Goal: Transaction & Acquisition: Purchase product/service

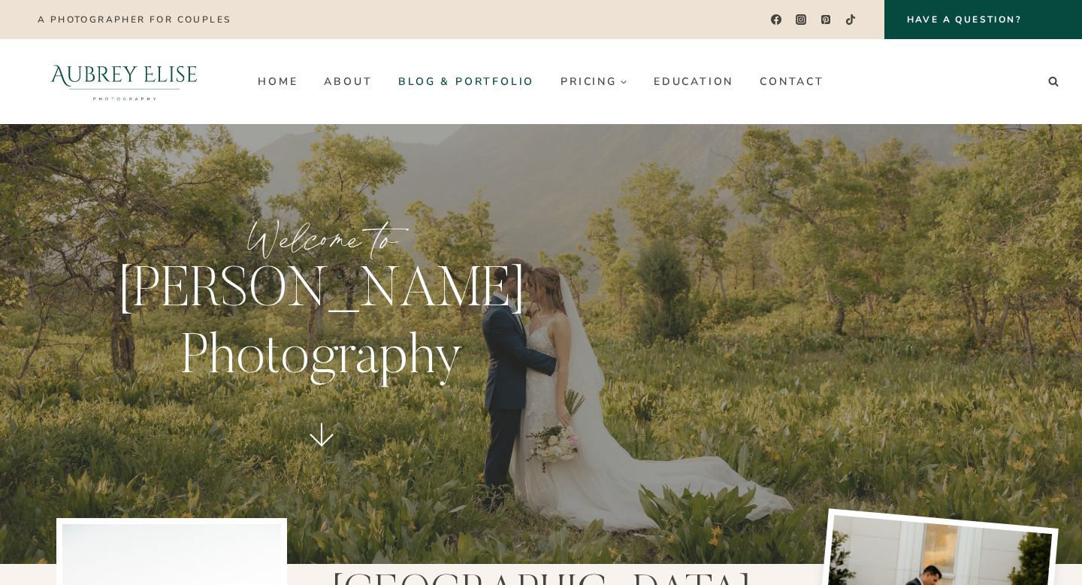
click at [500, 82] on link "Blog & Portfolio" at bounding box center [466, 81] width 162 height 24
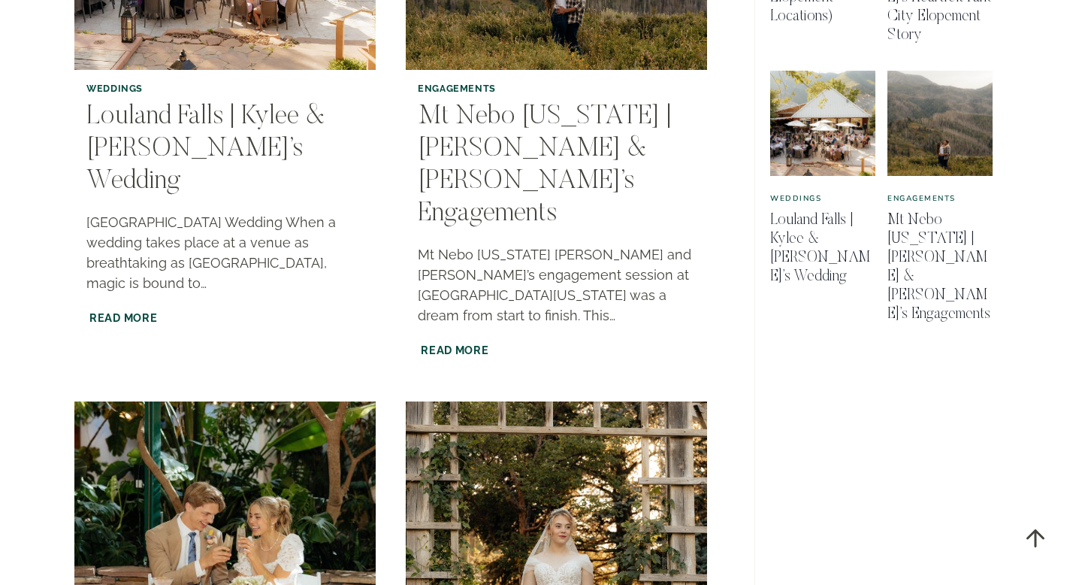
scroll to position [1318, 0]
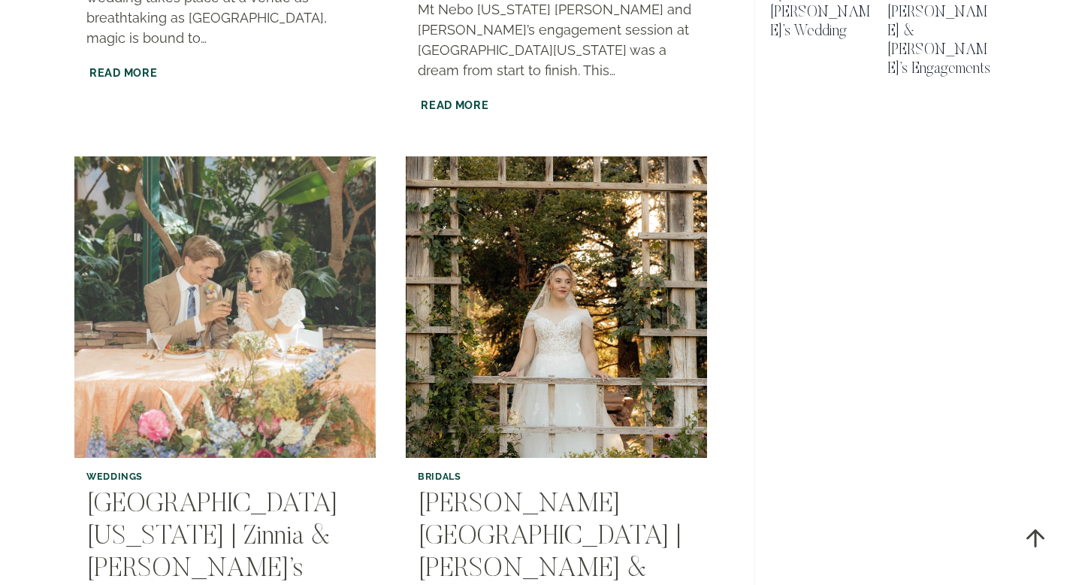
click at [289, 236] on img "Highland Gardens Utah | Zinnia & Royce’s Wedding" at bounding box center [224, 306] width 307 height 307
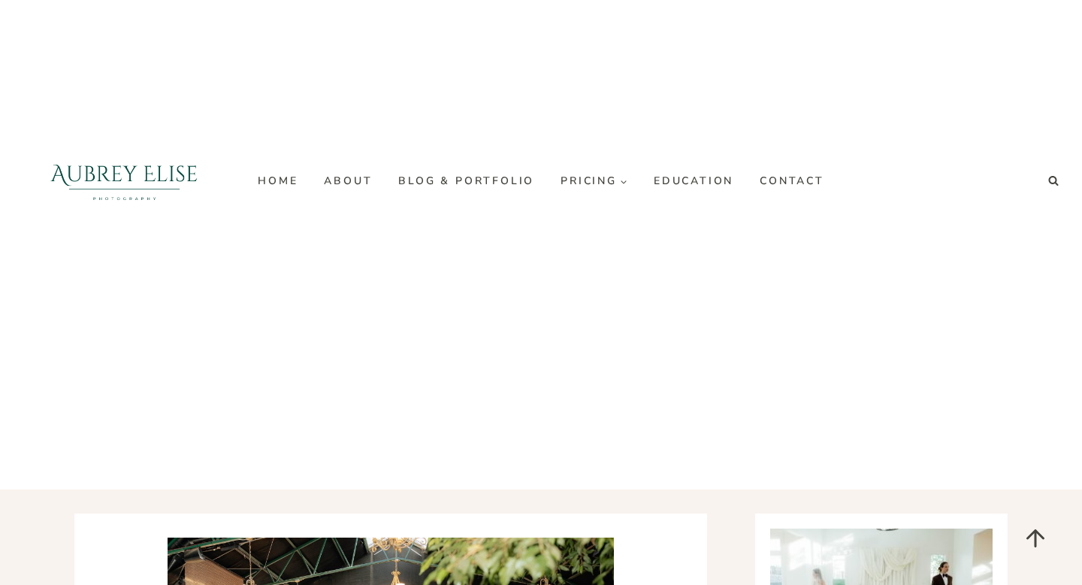
scroll to position [131, 0]
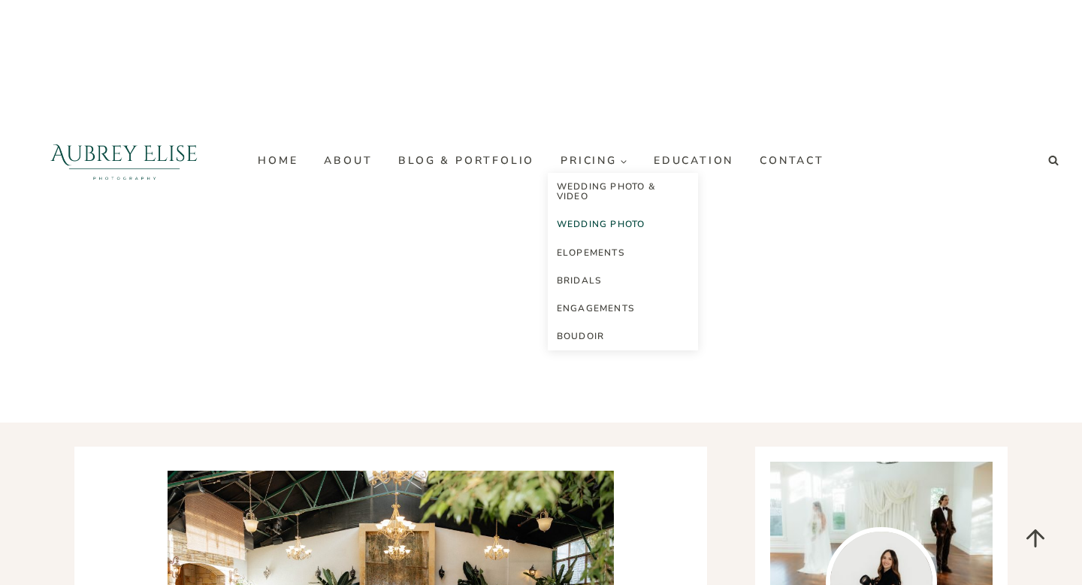
click at [548, 210] on link "Wedding Photo" at bounding box center [623, 224] width 150 height 28
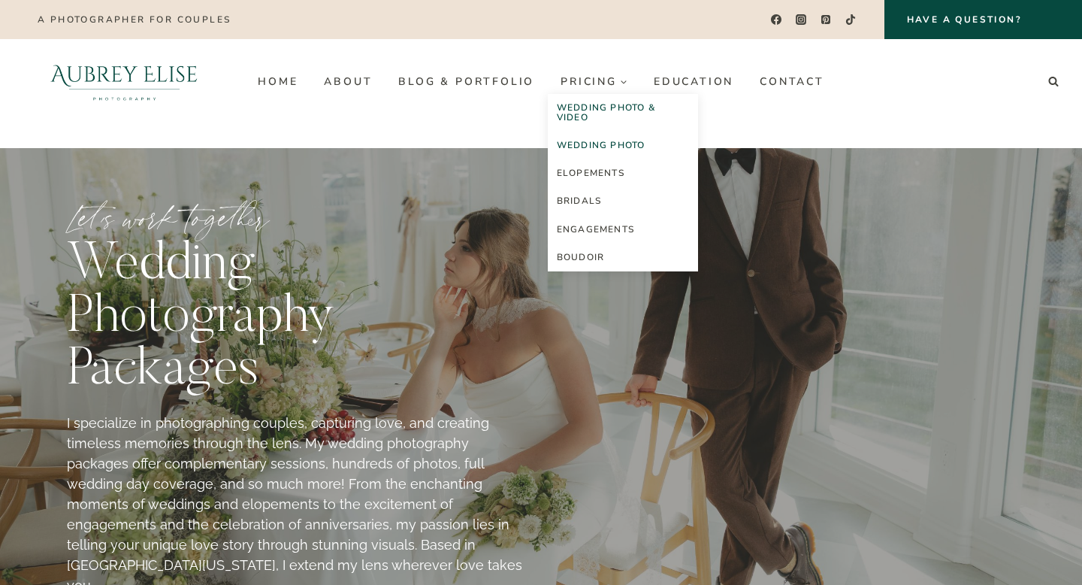
click at [590, 113] on link "Wedding Photo & Video" at bounding box center [623, 113] width 150 height 38
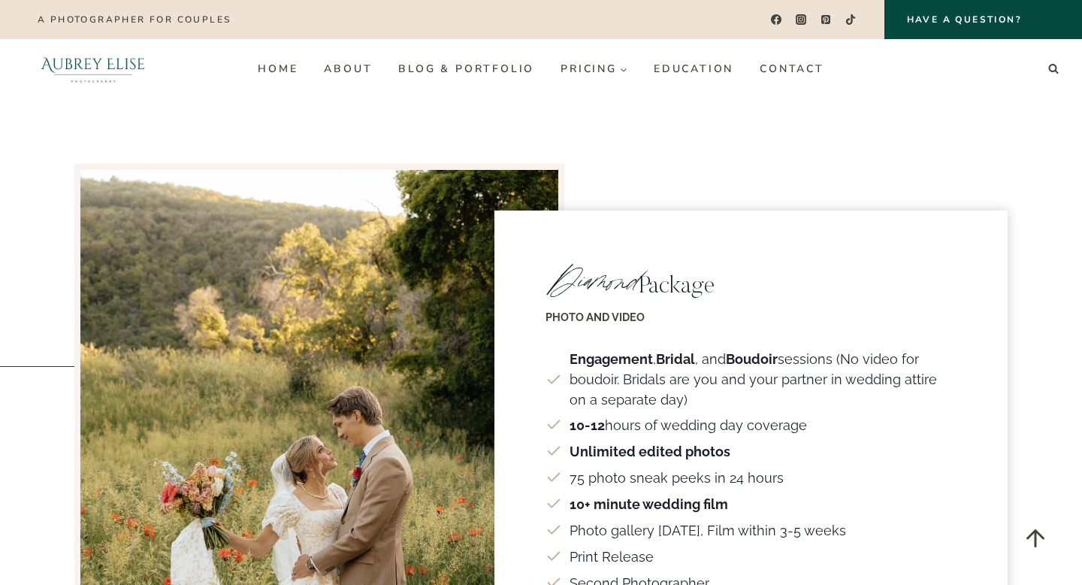
scroll to position [2809, 0]
